Goal: Task Accomplishment & Management: Manage account settings

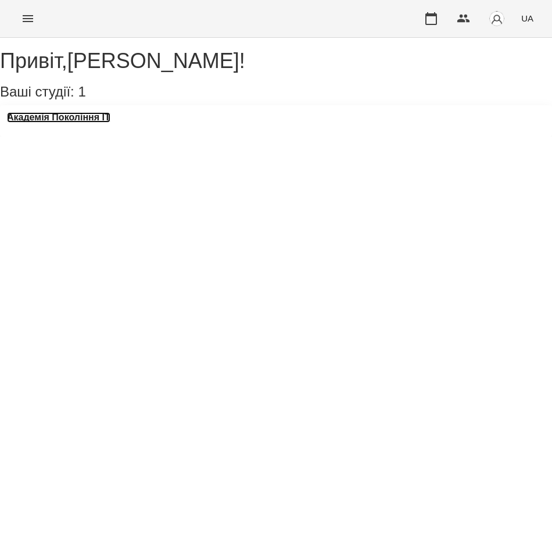
click at [87, 123] on h3 "Академія Покоління ІТ" at bounding box center [58, 117] width 103 height 10
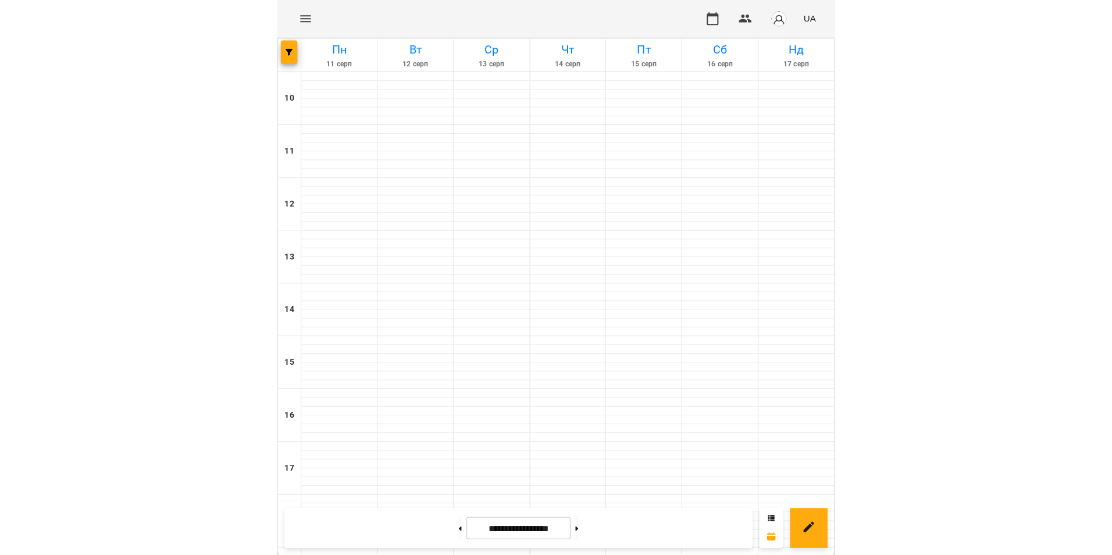
scroll to position [333, 0]
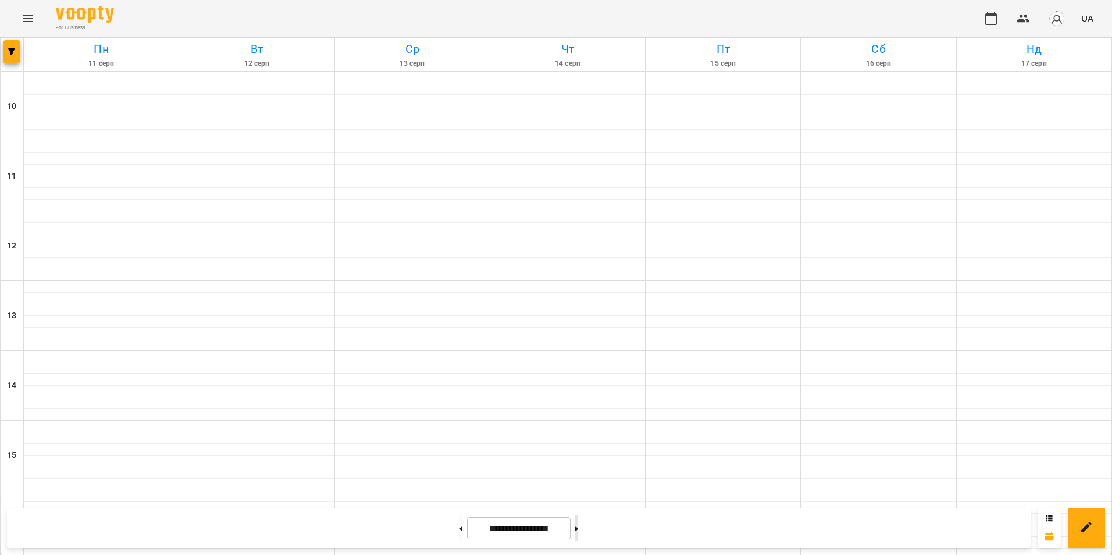
click at [552, 526] on button at bounding box center [576, 528] width 3 height 26
type input "**********"
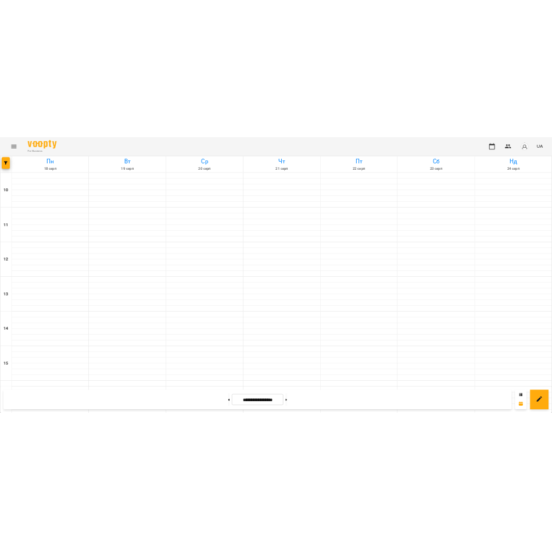
scroll to position [476, 0]
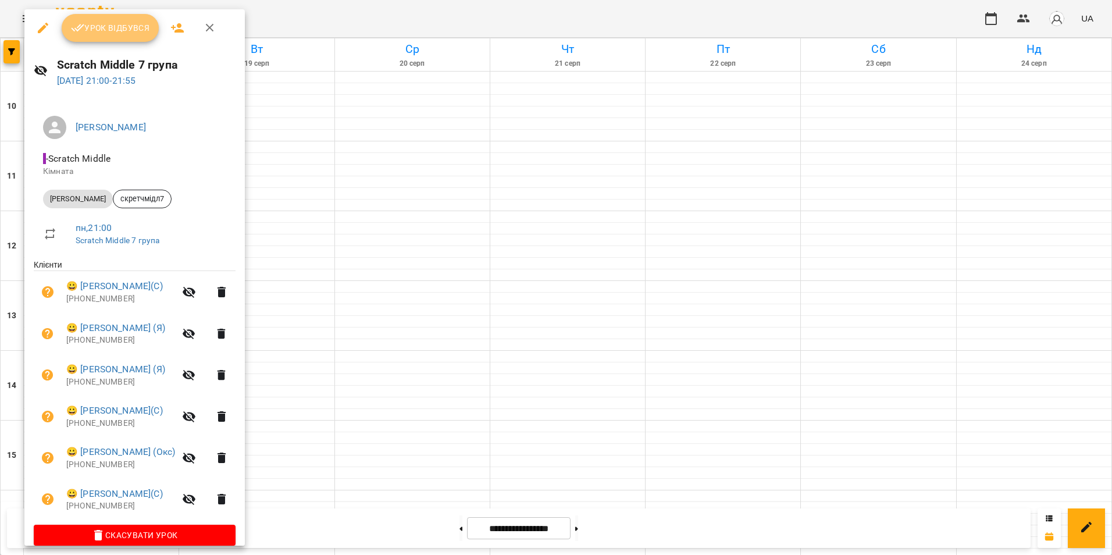
click at [140, 21] on span "Урок відбувся" at bounding box center [110, 28] width 79 height 14
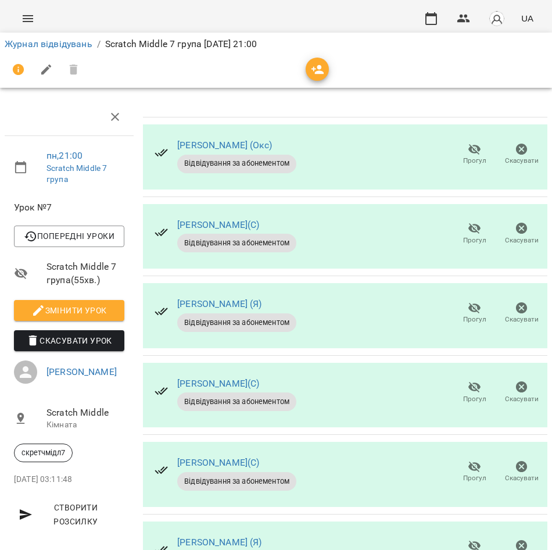
scroll to position [66, 0]
click at [469, 541] on icon "button" at bounding box center [475, 546] width 13 height 11
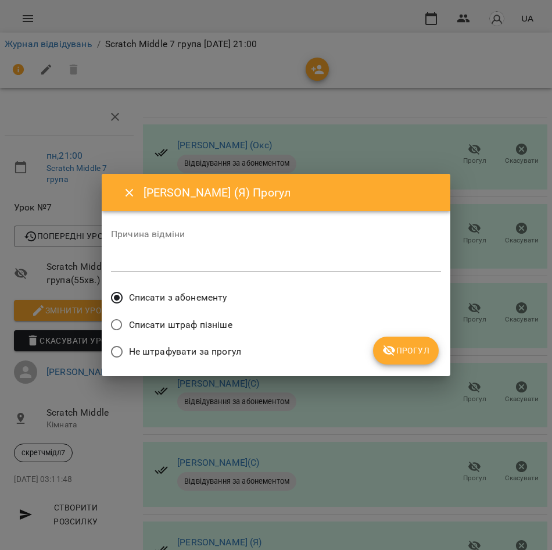
click at [415, 341] on button "Прогул" at bounding box center [406, 351] width 66 height 28
